Goal: Information Seeking & Learning: Learn about a topic

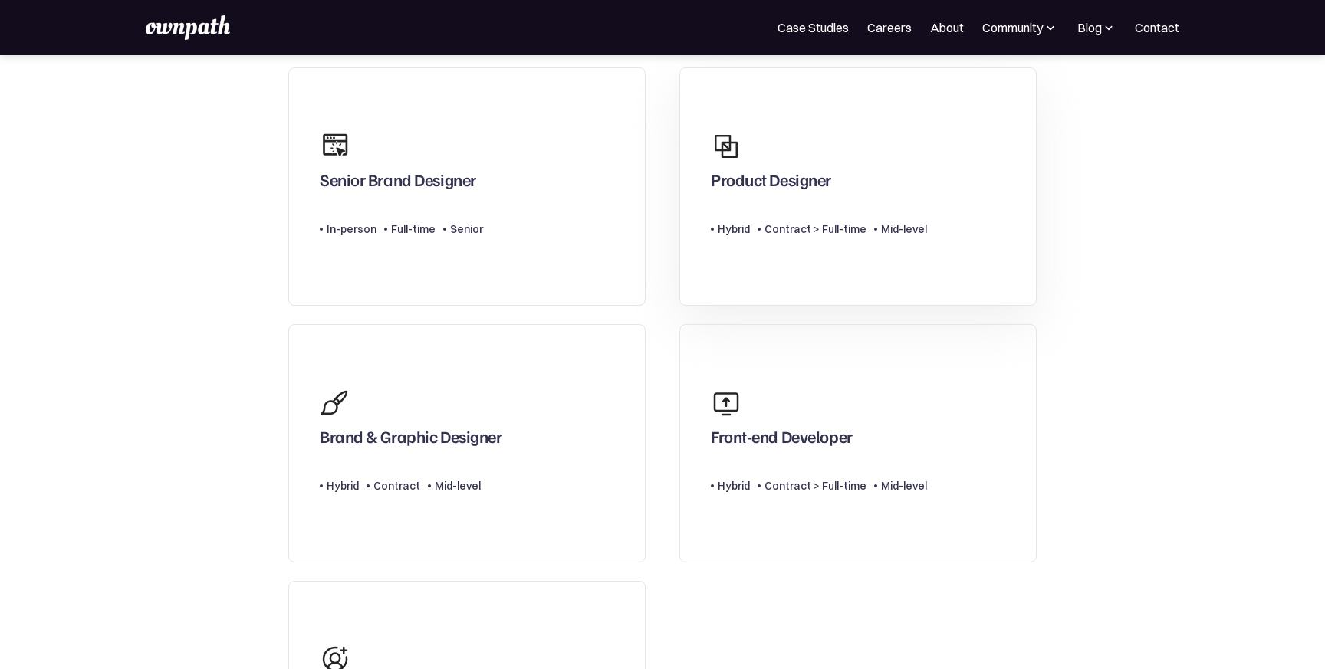
scroll to position [140, 0]
click at [863, 195] on div "Product Designer" at bounding box center [819, 159] width 216 height 74
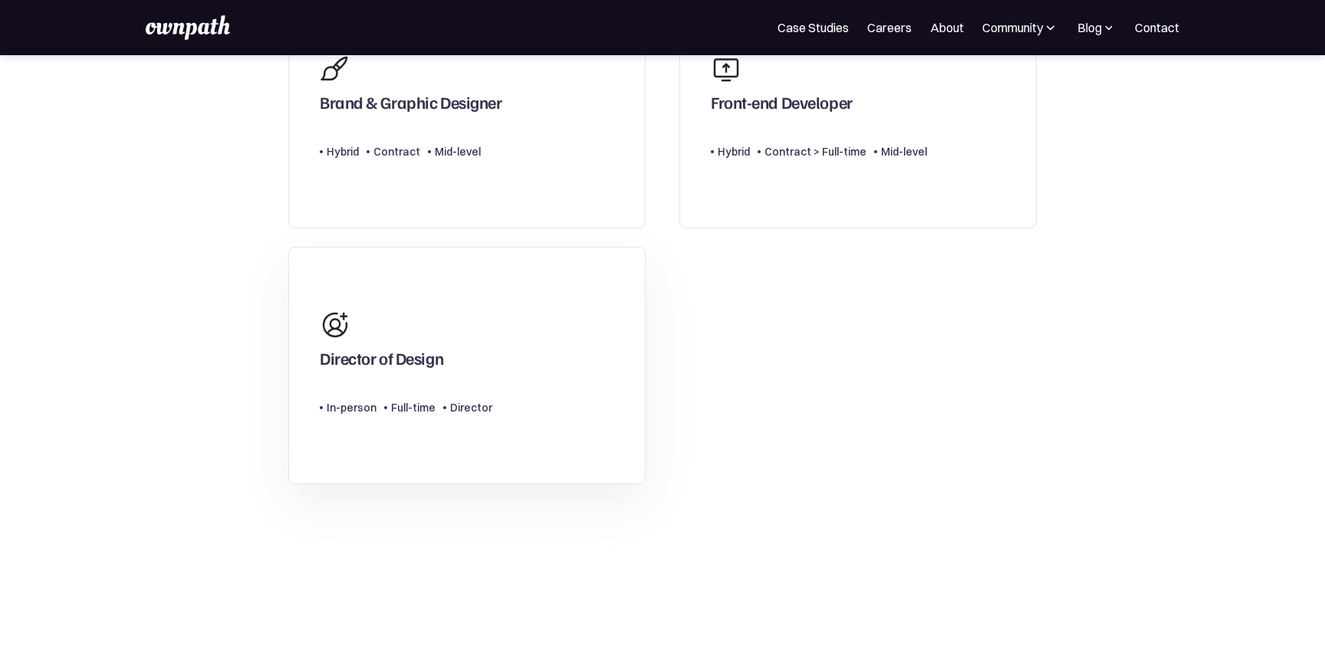
scroll to position [491, 0]
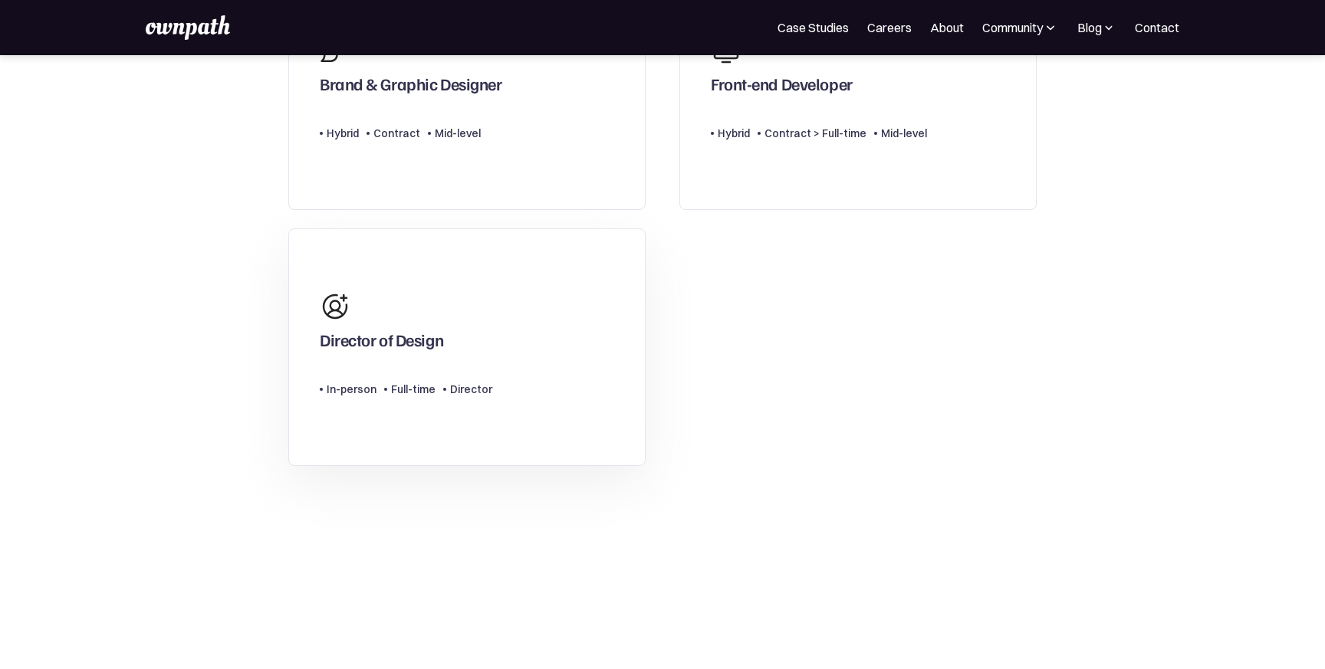
click at [459, 371] on div "Type Level In-person Full-time Director" at bounding box center [406, 383] width 173 height 31
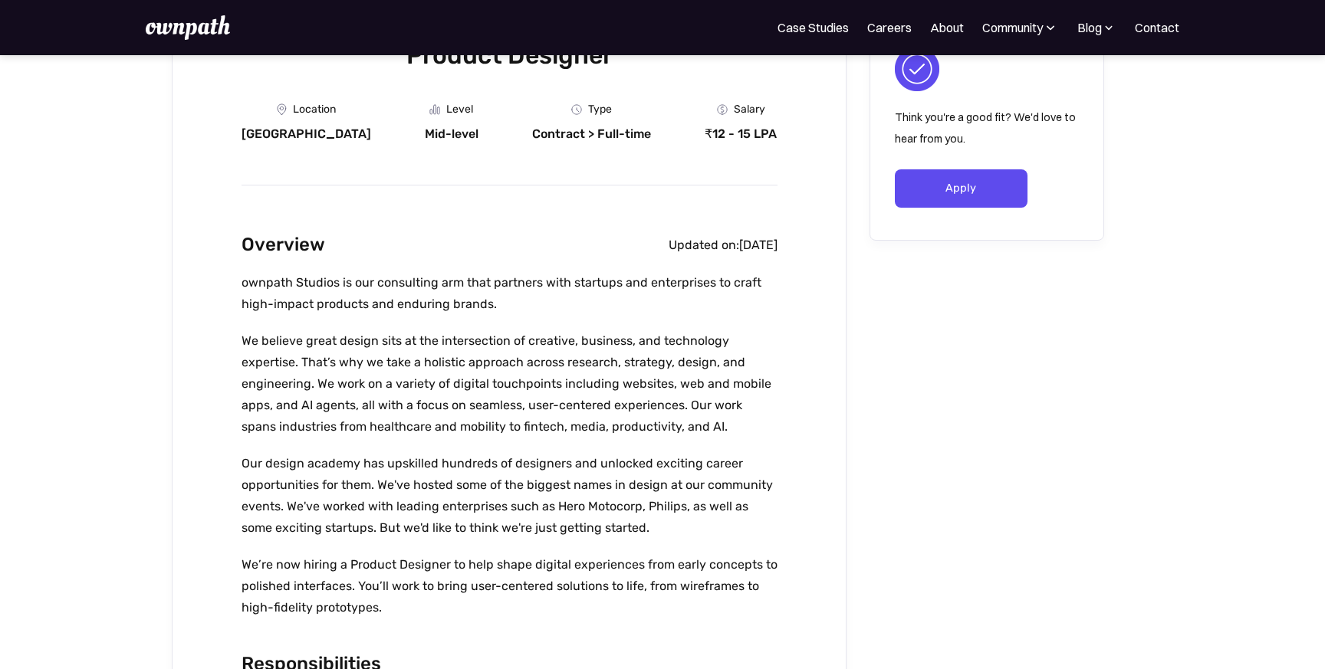
scroll to position [254, 0]
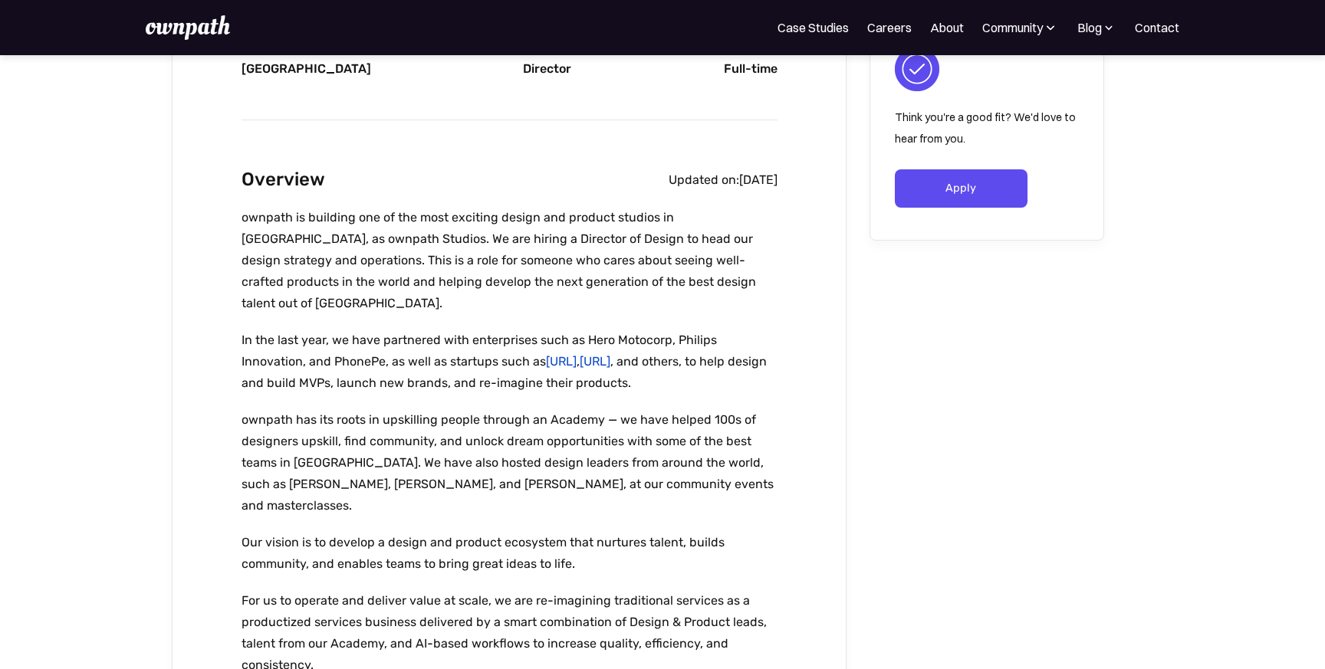
scroll to position [312, 0]
